Goal: Communication & Community: Ask a question

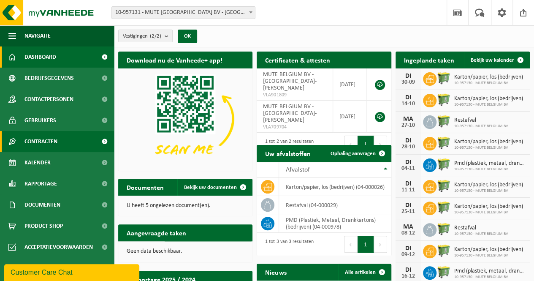
click at [48, 141] on span "Contracten" at bounding box center [41, 141] width 33 height 21
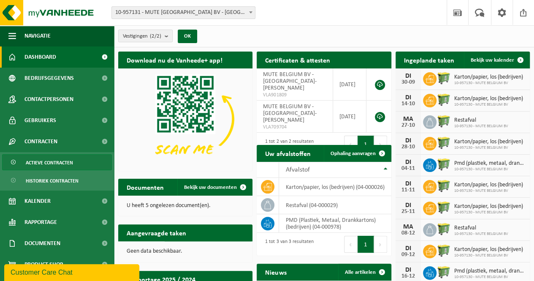
click at [55, 163] on span "Actieve contracten" at bounding box center [49, 163] width 47 height 16
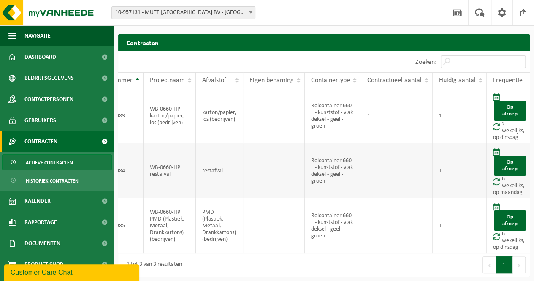
scroll to position [0, 34]
click at [515, 182] on td "Op afroep 6-wekelijks, op maandag" at bounding box center [511, 170] width 46 height 55
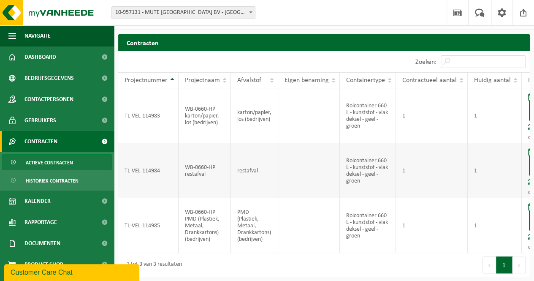
click at [413, 180] on td "1" at bounding box center [432, 170] width 72 height 55
click at [53, 271] on div "Customer Care Chat" at bounding box center [72, 272] width 123 height 10
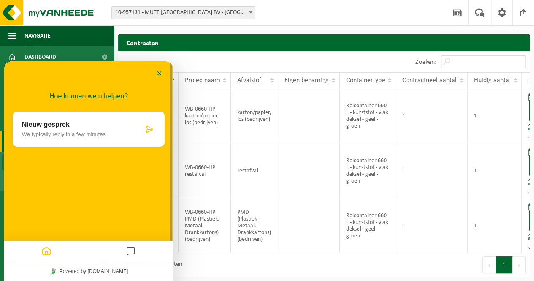
click at [60, 130] on div "Nieuw gesprek We typically reply in a few minutes" at bounding box center [83, 129] width 122 height 16
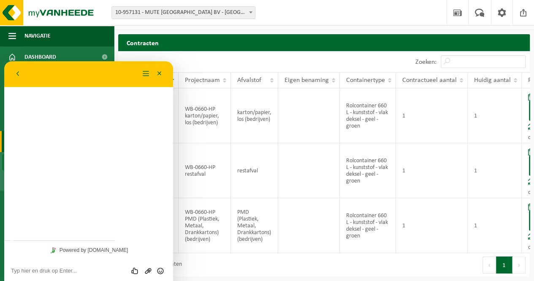
click at [52, 271] on textarea at bounding box center [88, 270] width 155 height 7
type textarea "hallo"
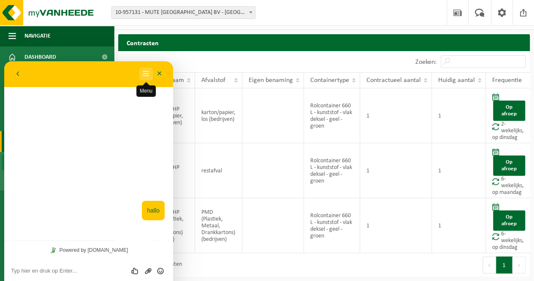
click at [146, 76] on button "Menu" at bounding box center [146, 74] width 14 height 13
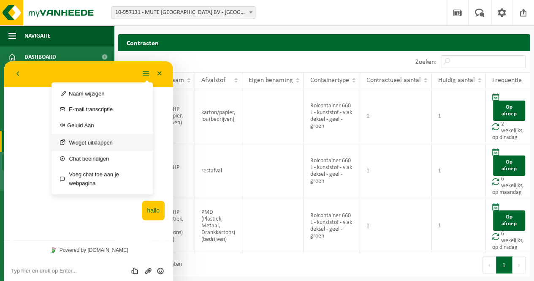
click at [101, 142] on button "Widget uitklappen" at bounding box center [102, 142] width 101 height 17
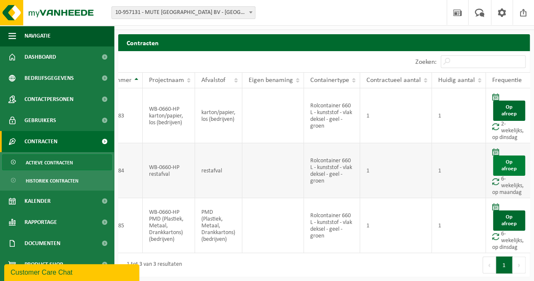
click at [502, 155] on link "Op afroep" at bounding box center [509, 165] width 32 height 20
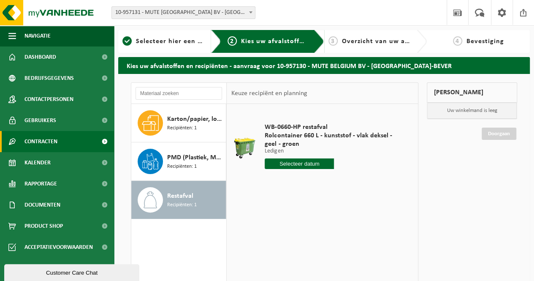
click at [59, 138] on link "Contracten" at bounding box center [57, 141] width 114 height 21
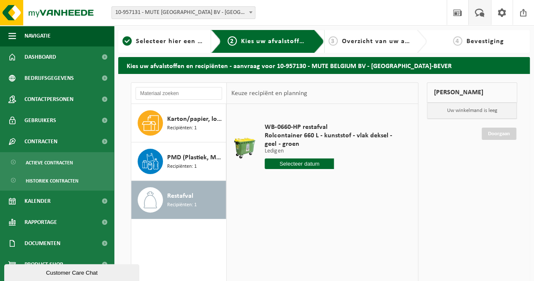
click at [479, 14] on span at bounding box center [480, 12] width 14 height 25
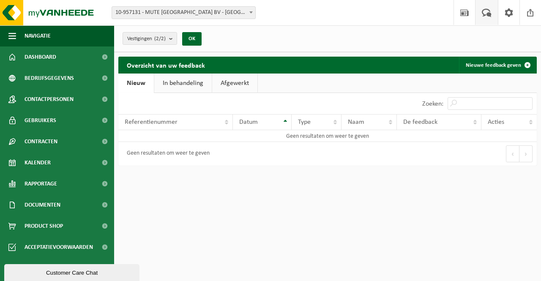
click at [185, 82] on link "In behandeling" at bounding box center [182, 83] width 57 height 19
click at [232, 86] on link "Afgewerkt" at bounding box center [235, 83] width 45 height 19
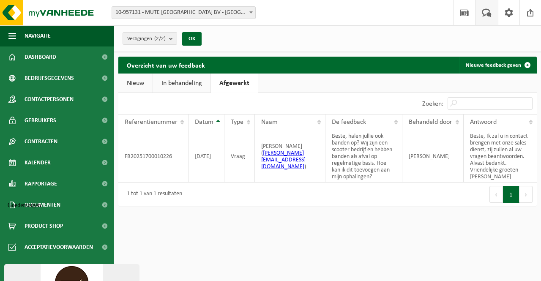
click at [139, 83] on link "Nieuw" at bounding box center [135, 83] width 34 height 19
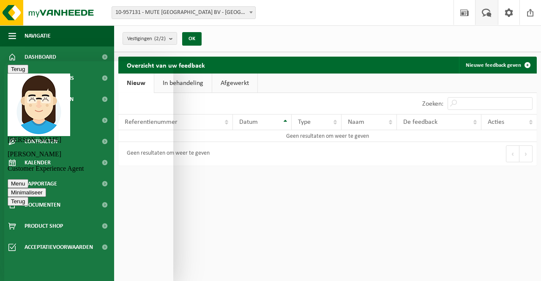
type textarea "[PERSON_NAME], kan ik voor mijn huidig contract de frequentie voor Mixed en PMD…"
type textarea "als het mogelijk is kan u volgende week reeds komen voor beide."
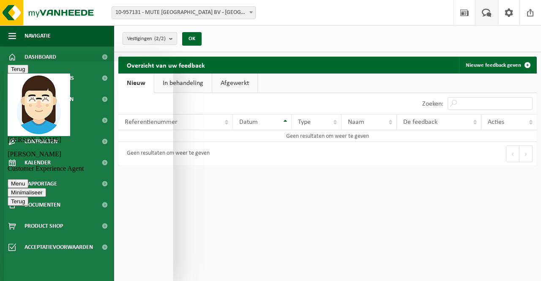
type textarea "Super, dank [PERSON_NAME]."
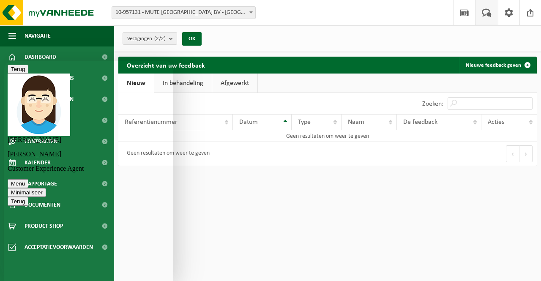
scroll to position [168, 0]
type textarea "Is het dan bevestigd dat dit in orde is? Of moet ik verder nog iets doen?"
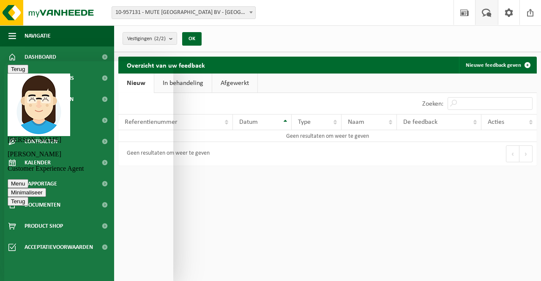
type textarea "Dank je, fijne dag verder."
